Goal: Information Seeking & Learning: Learn about a topic

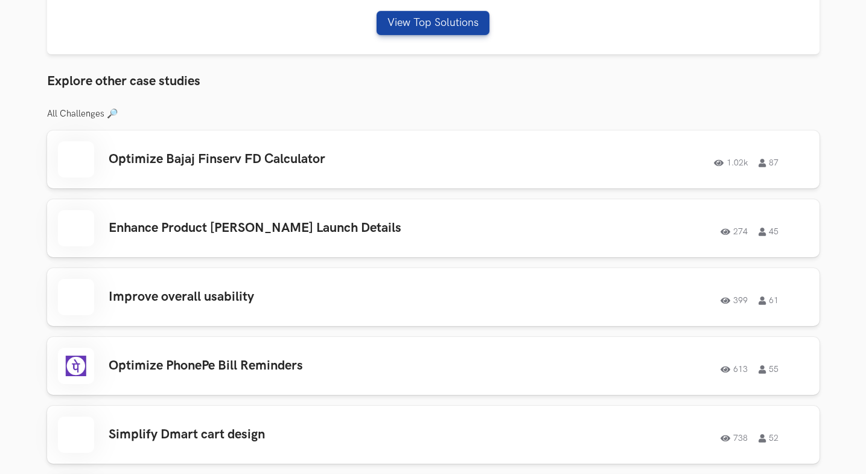
scroll to position [734, 0]
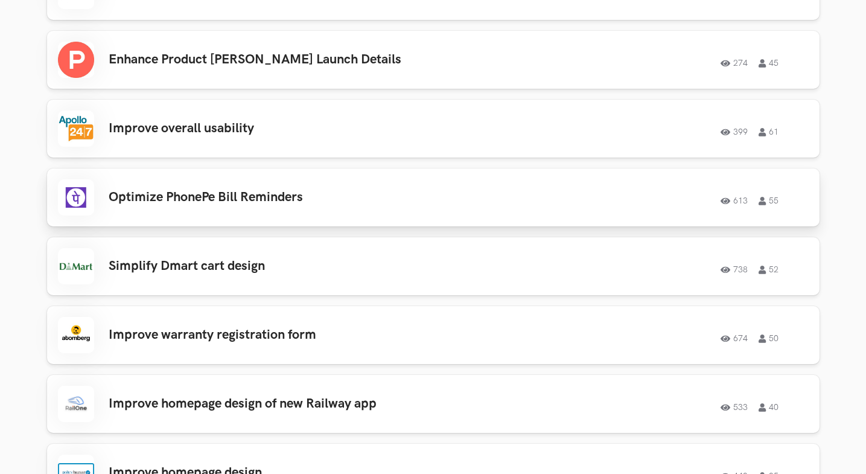
click at [376, 190] on h3 "Optimize PhonePe Bill Reminders" at bounding box center [280, 198] width 343 height 16
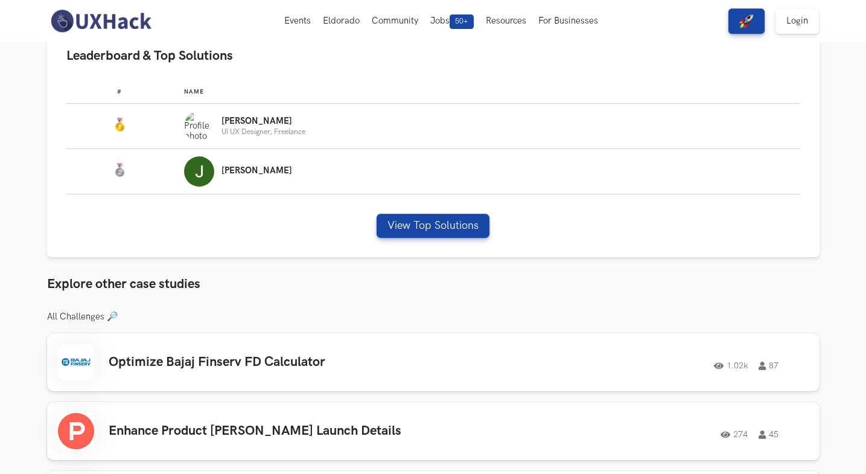
scroll to position [0, 0]
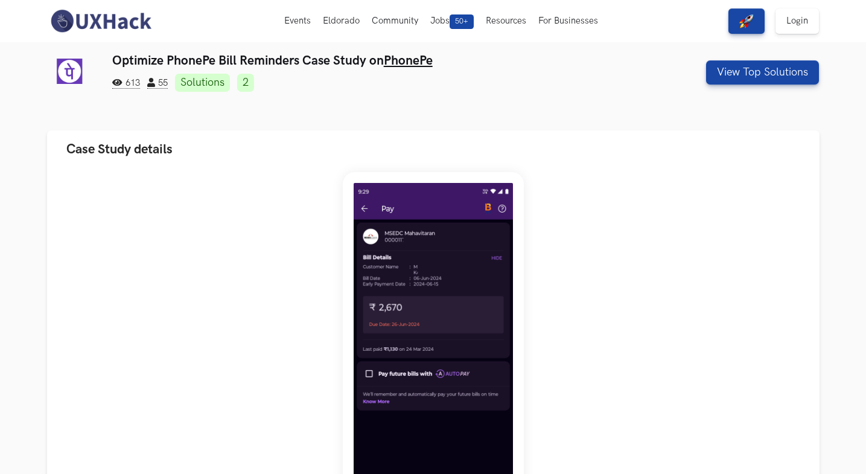
click at [66, 27] on img at bounding box center [100, 20] width 107 height 25
